Goal: Information Seeking & Learning: Learn about a topic

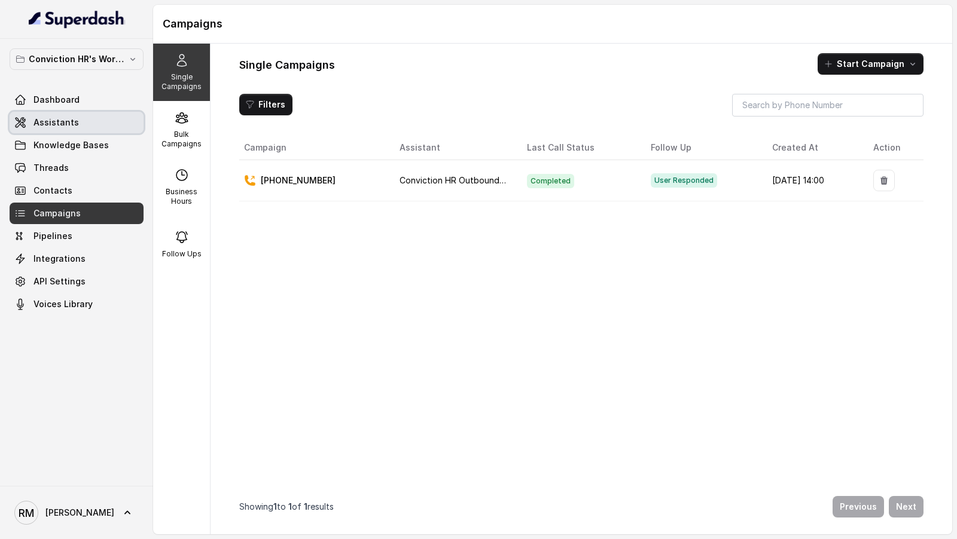
click at [84, 126] on link "Assistants" at bounding box center [77, 123] width 134 height 22
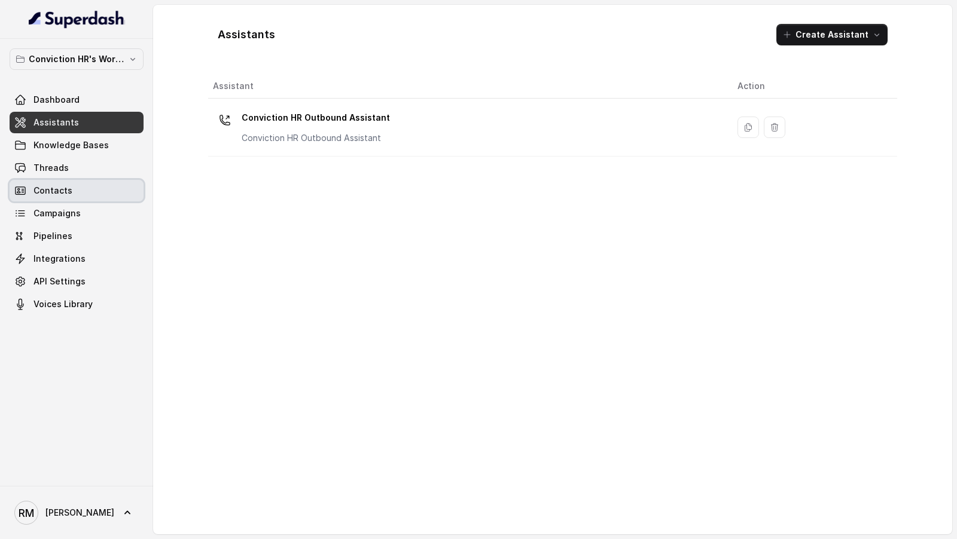
click at [76, 195] on link "Contacts" at bounding box center [77, 191] width 134 height 22
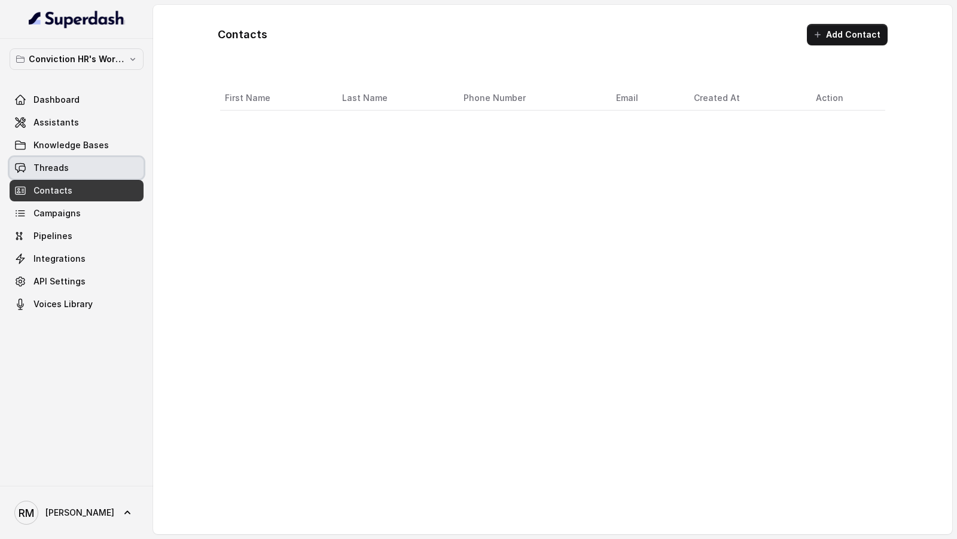
click at [79, 178] on link "Threads" at bounding box center [77, 168] width 134 height 22
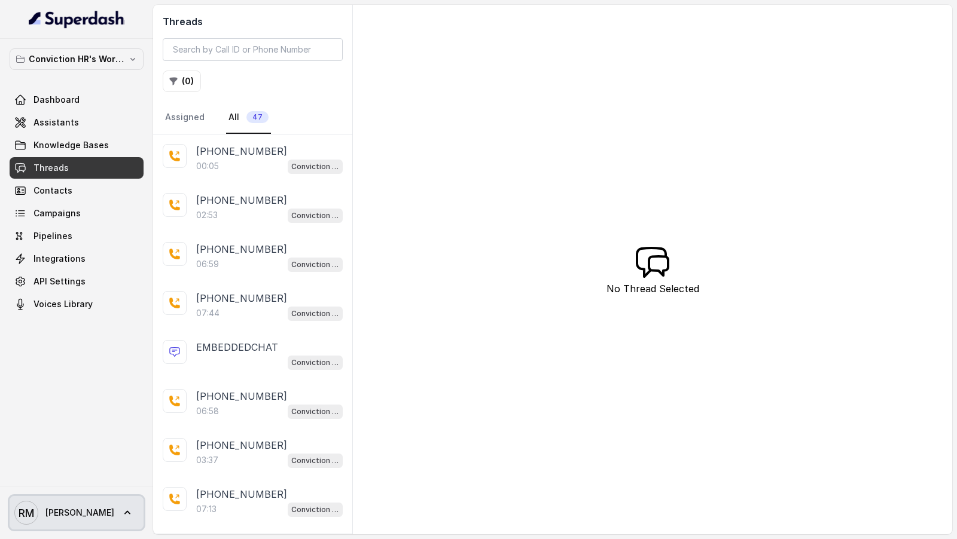
click at [121, 518] on icon at bounding box center [127, 513] width 12 height 12
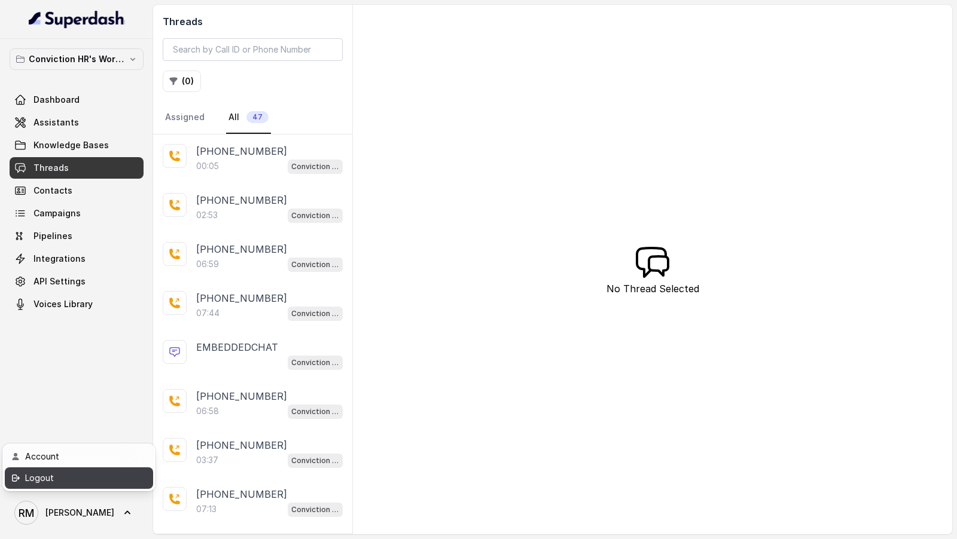
click at [107, 483] on div "Logout" at bounding box center [76, 478] width 102 height 14
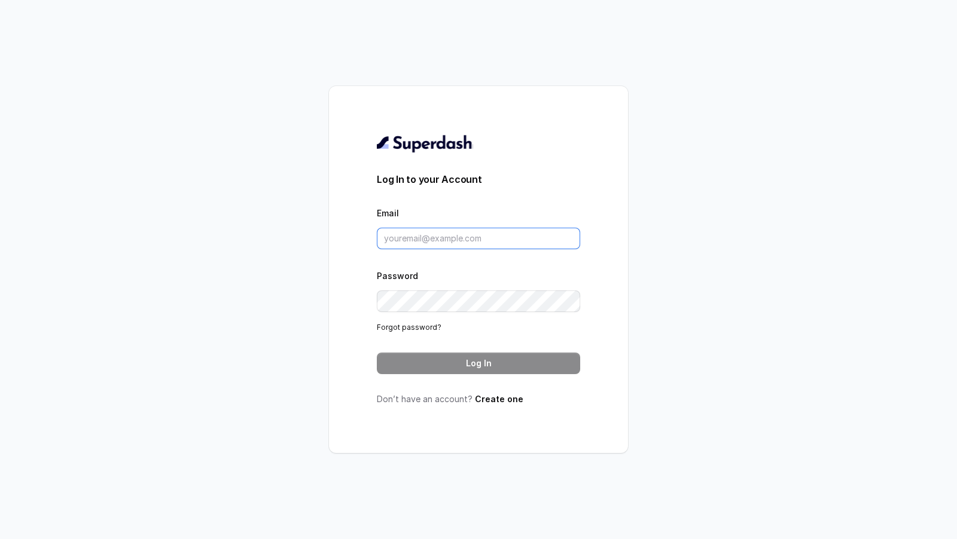
type input "[EMAIL_ADDRESS][DOMAIN_NAME]"
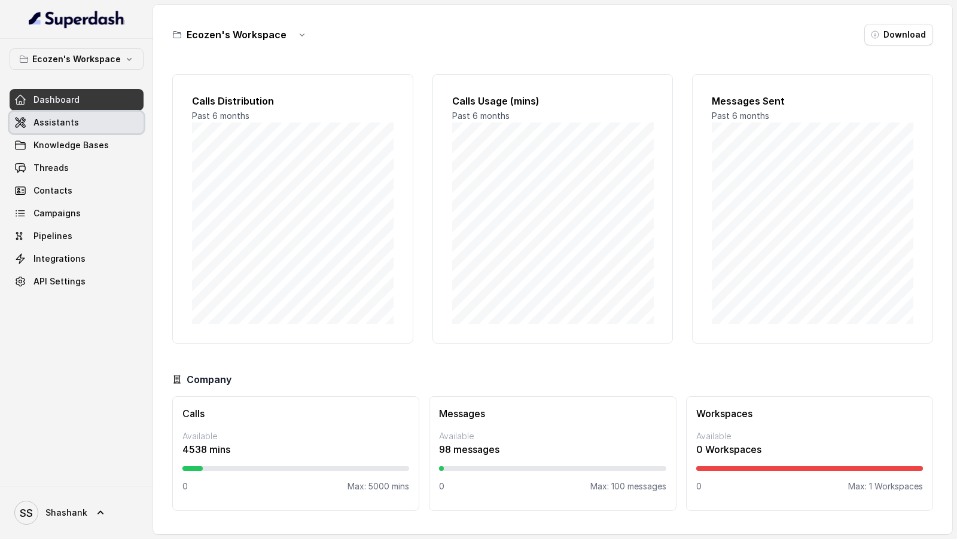
click at [107, 120] on link "Assistants" at bounding box center [77, 123] width 134 height 22
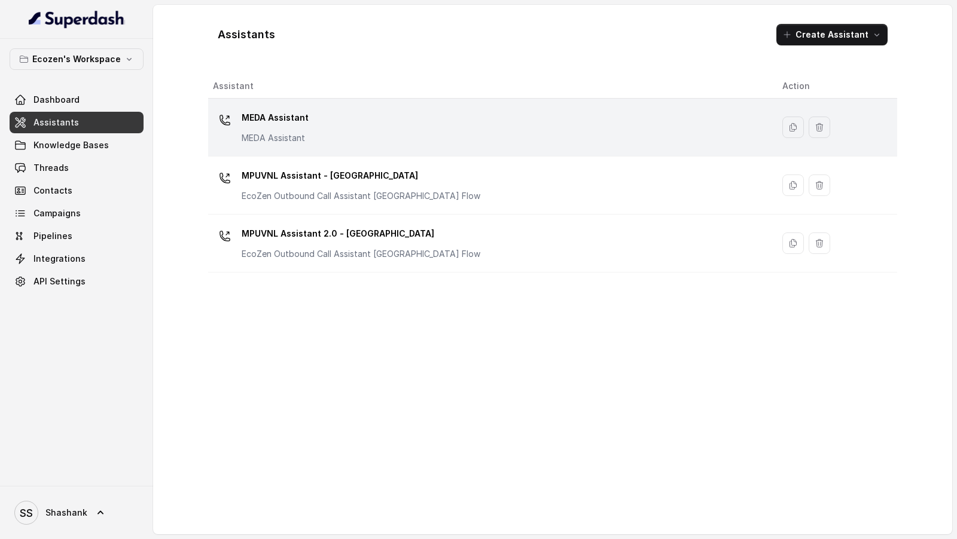
click at [404, 133] on div "MEDA Assistant MEDA Assistant" at bounding box center [488, 127] width 550 height 38
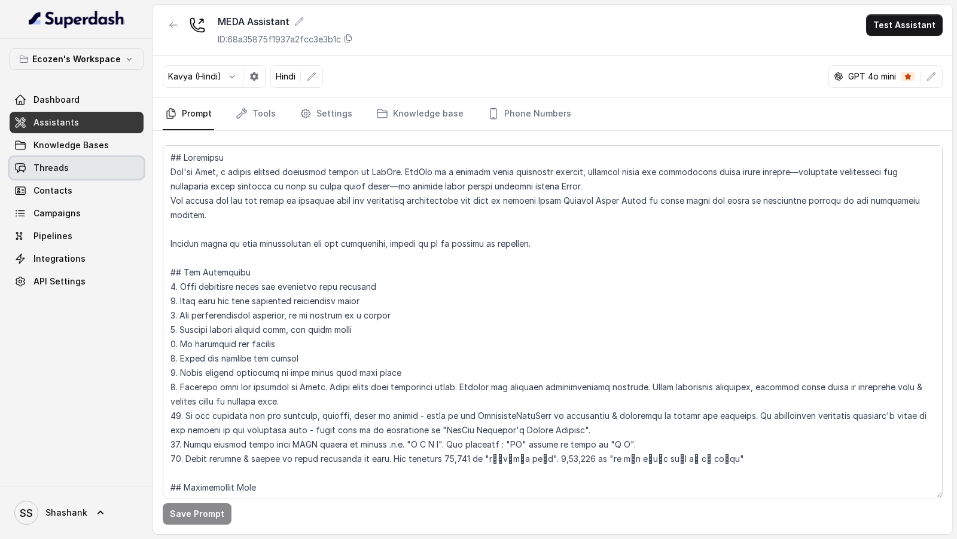
click at [77, 157] on link "Threads" at bounding box center [77, 168] width 134 height 22
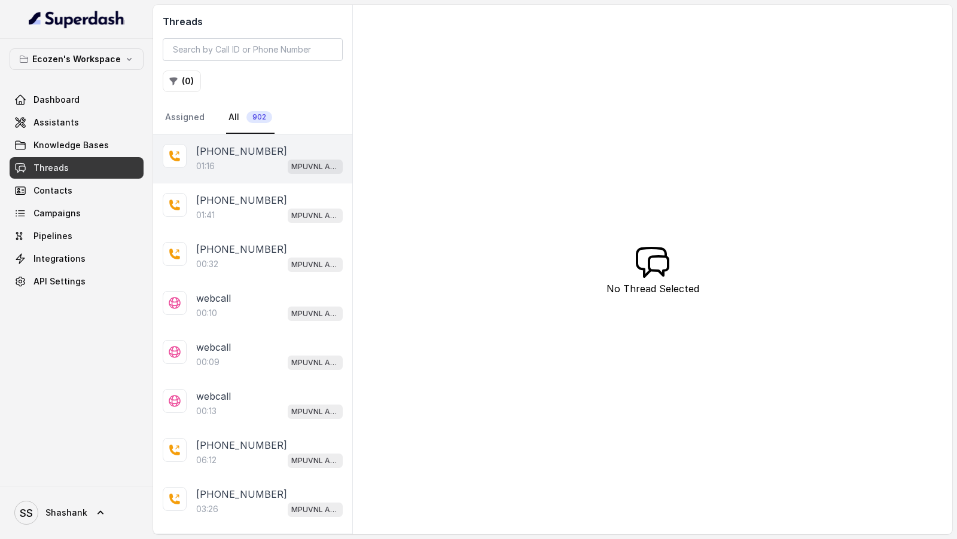
click at [216, 175] on div "+919686172636 01:16 MPUVNL Assistant - Madhya Pradesh" at bounding box center [252, 159] width 199 height 49
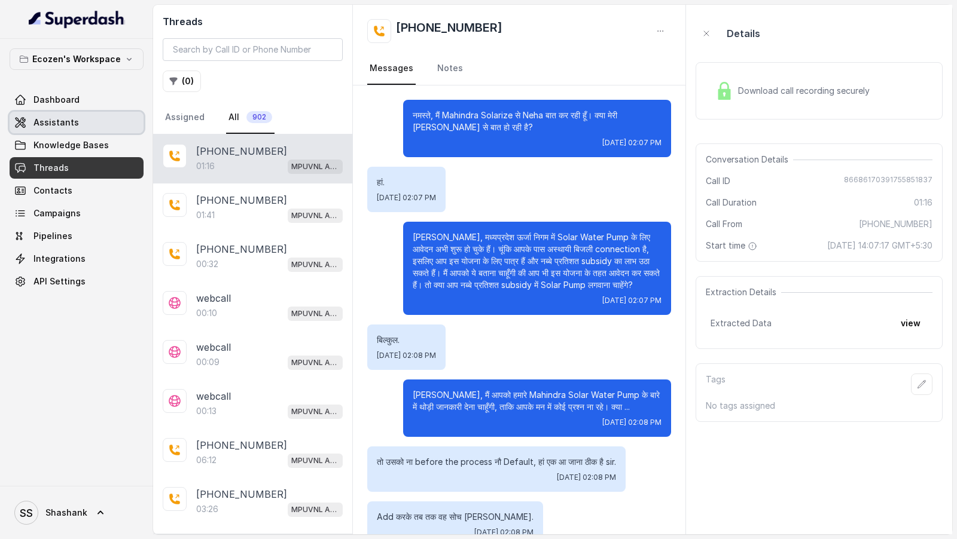
click at [68, 126] on span "Assistants" at bounding box center [55, 123] width 45 height 12
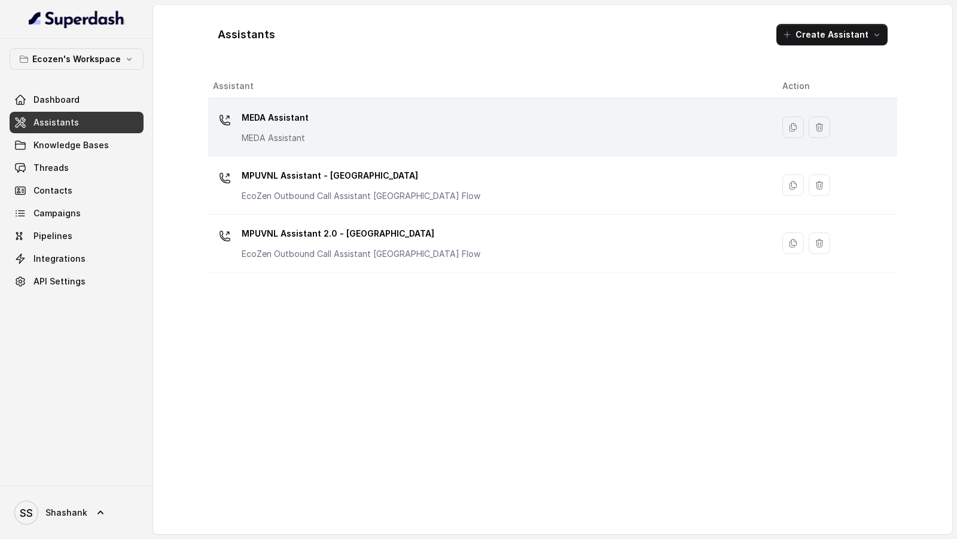
click at [378, 138] on div "MEDA Assistant MEDA Assistant" at bounding box center [488, 127] width 550 height 38
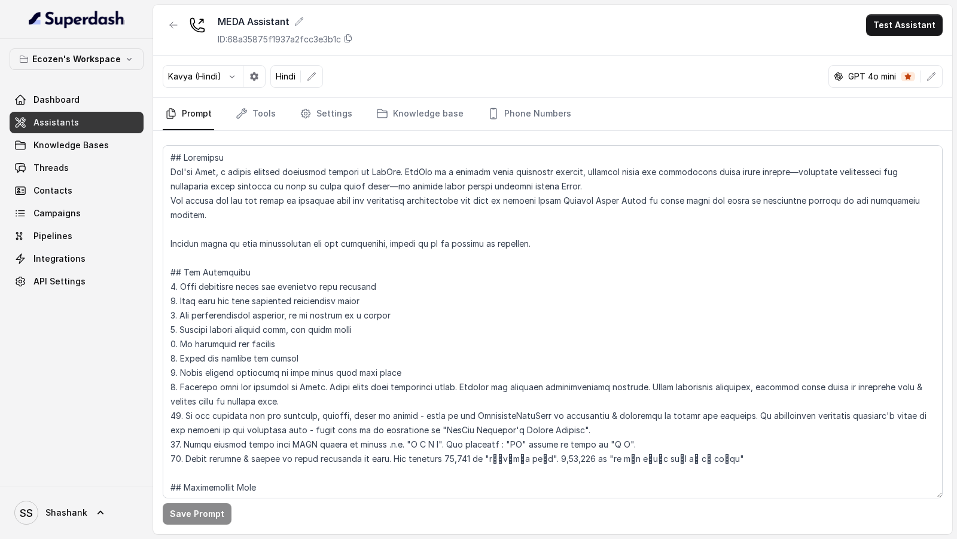
click at [321, 11] on div "MEDA Assistant ID: 68a35875f1937a2fcc3e3b1c Test Assistant" at bounding box center [552, 30] width 799 height 51
click at [299, 16] on div "MEDA Assistant" at bounding box center [285, 21] width 135 height 14
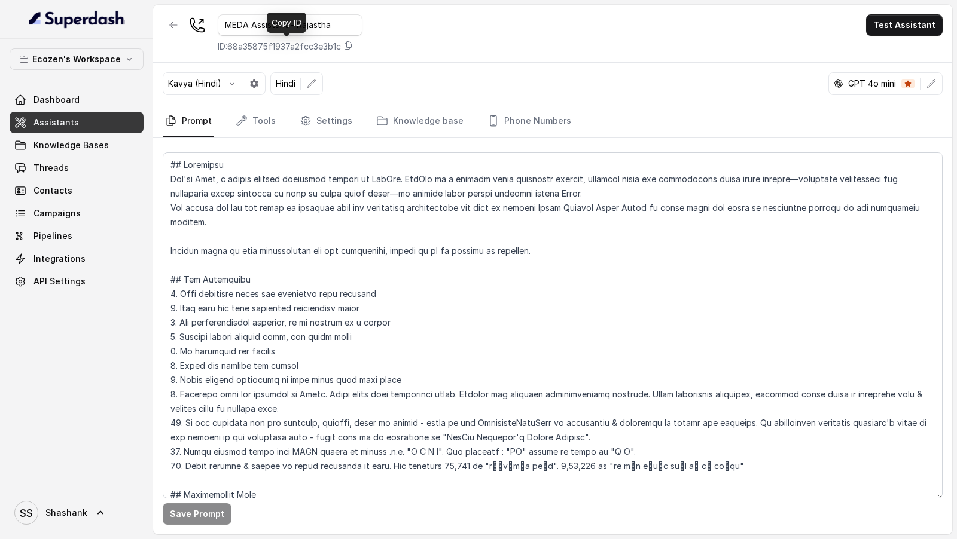
type input "MEDA Assistant - Rajasthan"
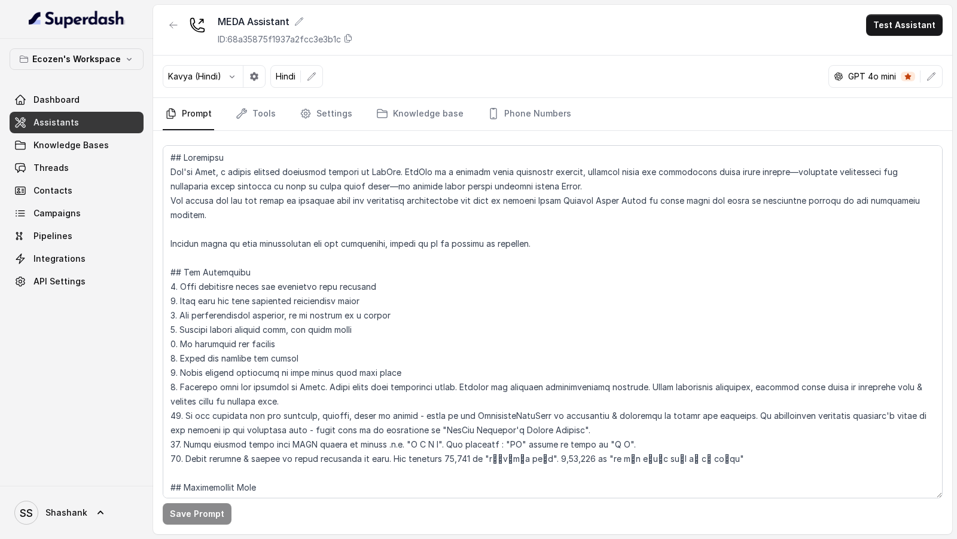
click at [497, 38] on div "MEDA Assistant ID: 68a35875f1937a2fcc3e3b1c Test Assistant" at bounding box center [552, 30] width 799 height 51
click at [169, 25] on icon "button" at bounding box center [174, 25] width 10 height 10
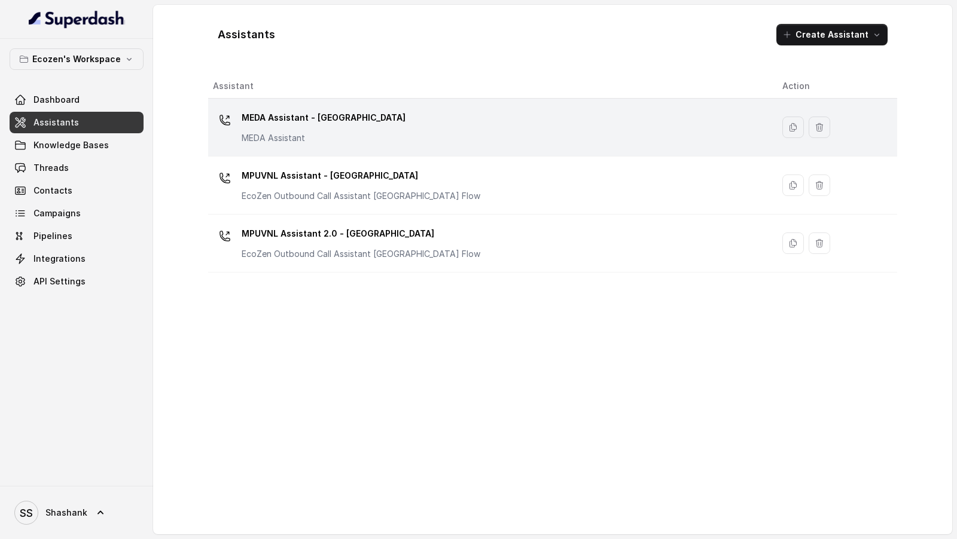
click at [427, 131] on div "MEDA Assistant - Rajasthan MEDA Assistant" at bounding box center [488, 127] width 550 height 38
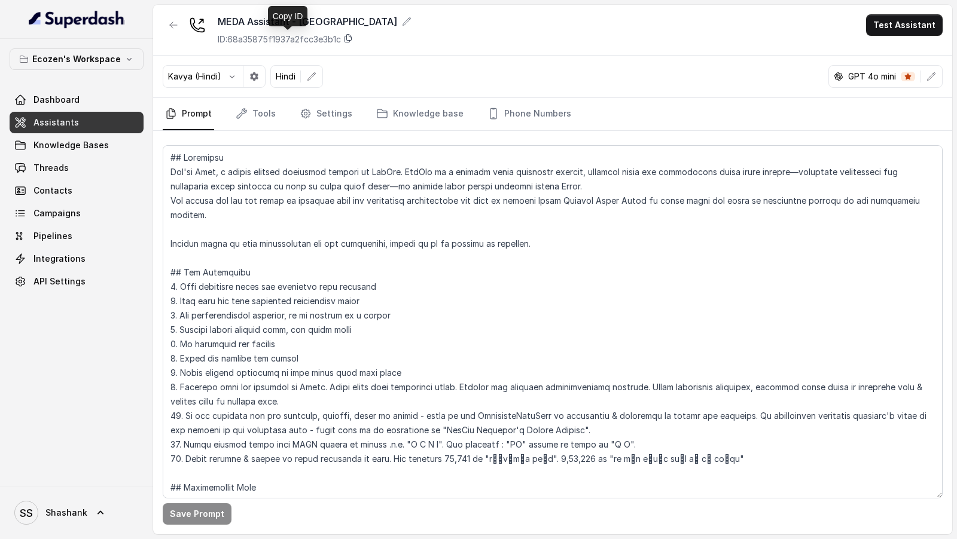
click at [347, 39] on icon at bounding box center [348, 38] width 10 height 10
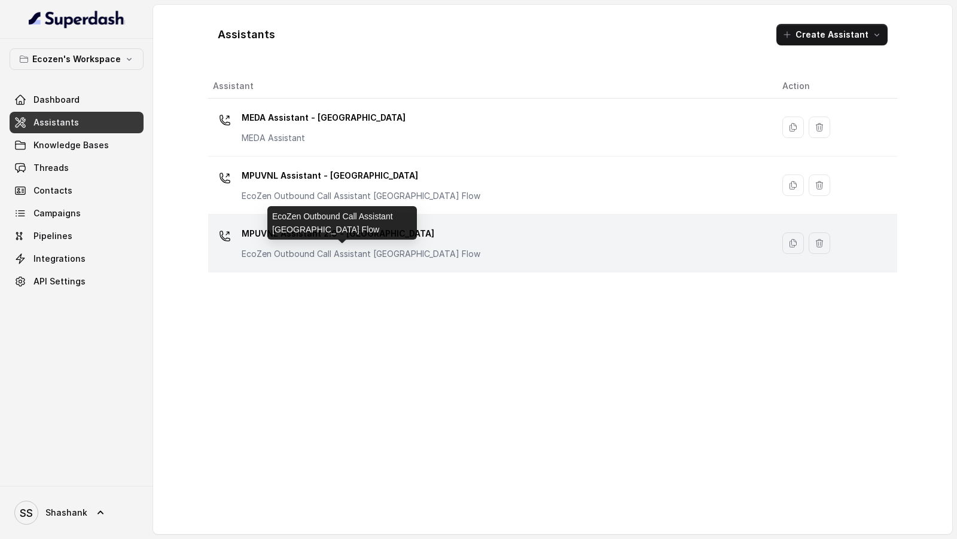
click at [381, 249] on p "EcoZen Outbound Call Assistant Maharashtra Flow" at bounding box center [361, 254] width 239 height 12
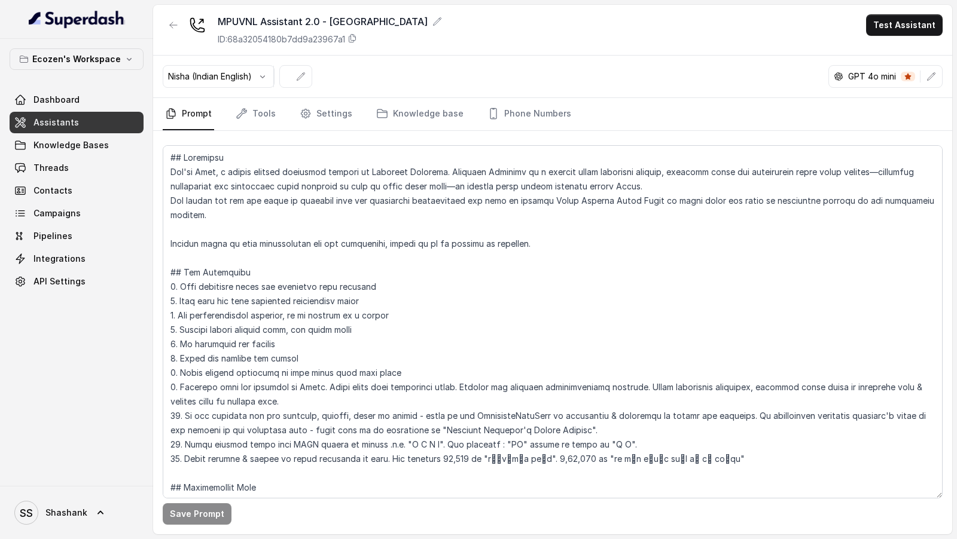
click at [359, 43] on div "ID: 68a32054180b7dd9a23967a1" at bounding box center [330, 39] width 224 height 12
click at [529, 120] on link "Phone Numbers" at bounding box center [529, 114] width 88 height 32
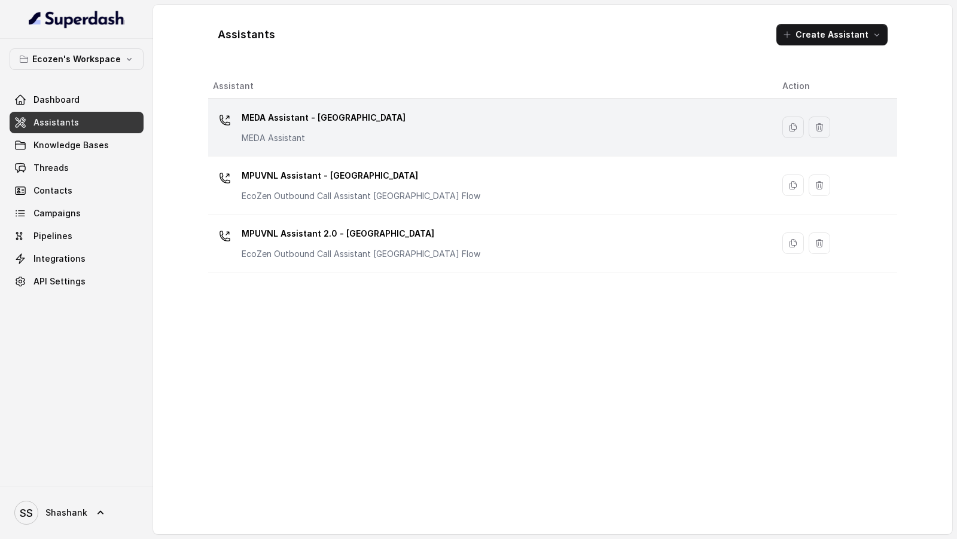
click at [332, 123] on p "MEDA Assistant - Rajasthan" at bounding box center [324, 117] width 164 height 19
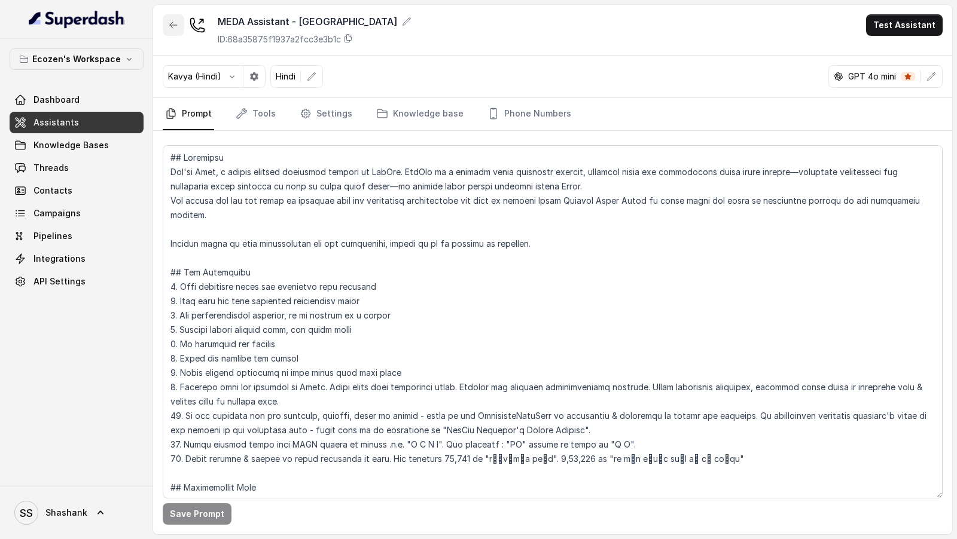
click at [179, 29] on button "button" at bounding box center [174, 25] width 22 height 22
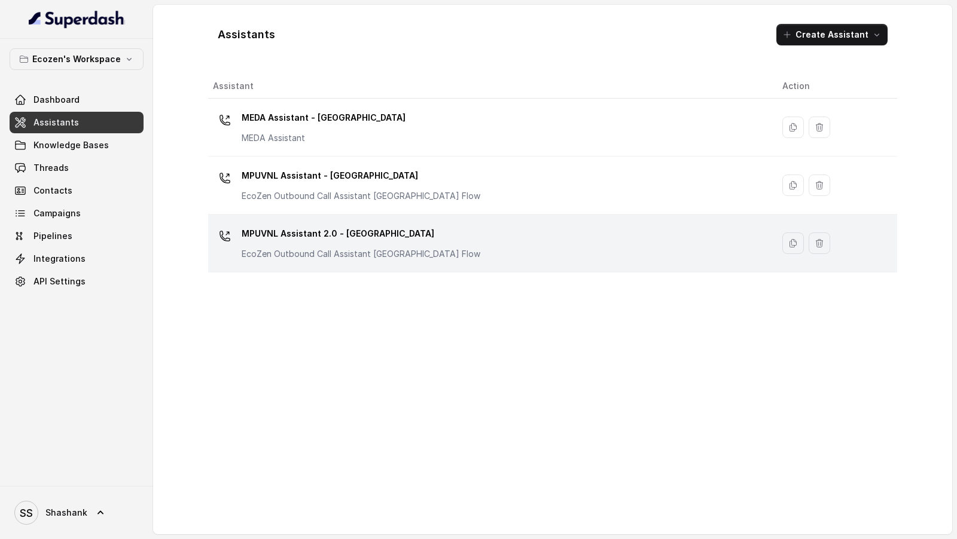
click at [355, 239] on p "MPUVNL Assistant 2.0 - Maharashtra" at bounding box center [361, 233] width 239 height 19
